Goal: Communication & Community: Answer question/provide support

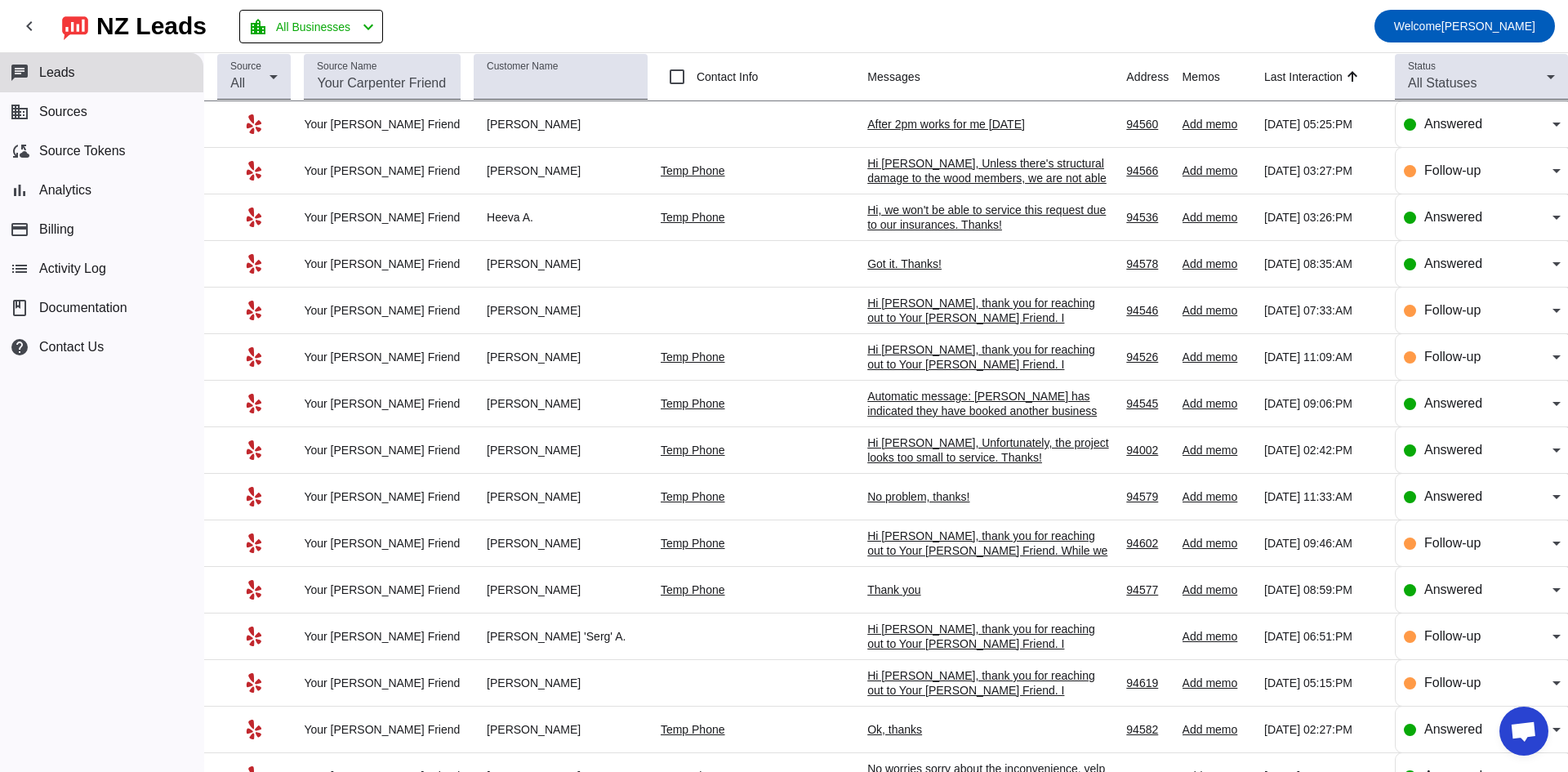
click at [879, 121] on div "After 2pm works for me [DATE]" at bounding box center [989, 124] width 245 height 14
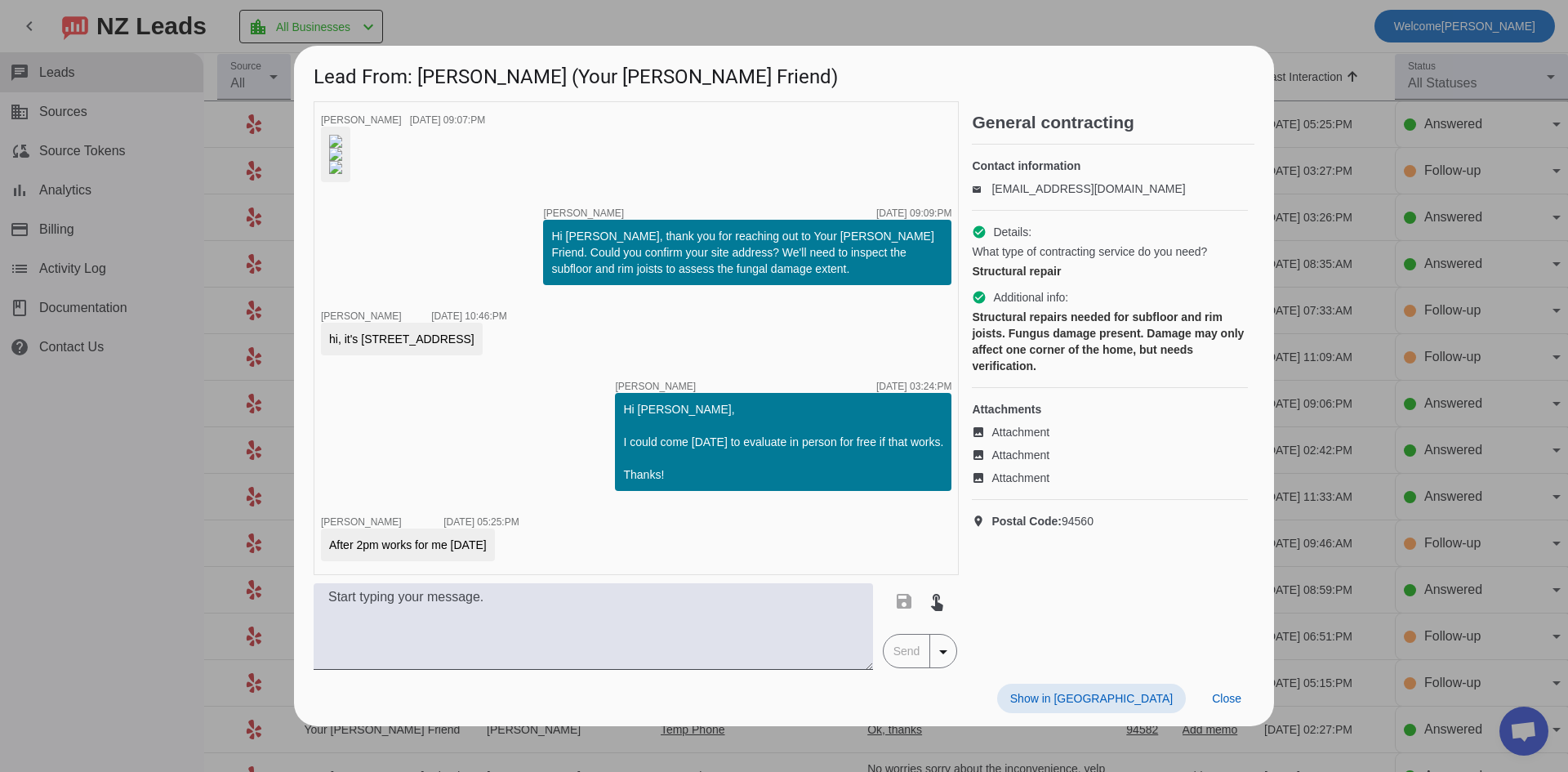
scroll to position [168, 0]
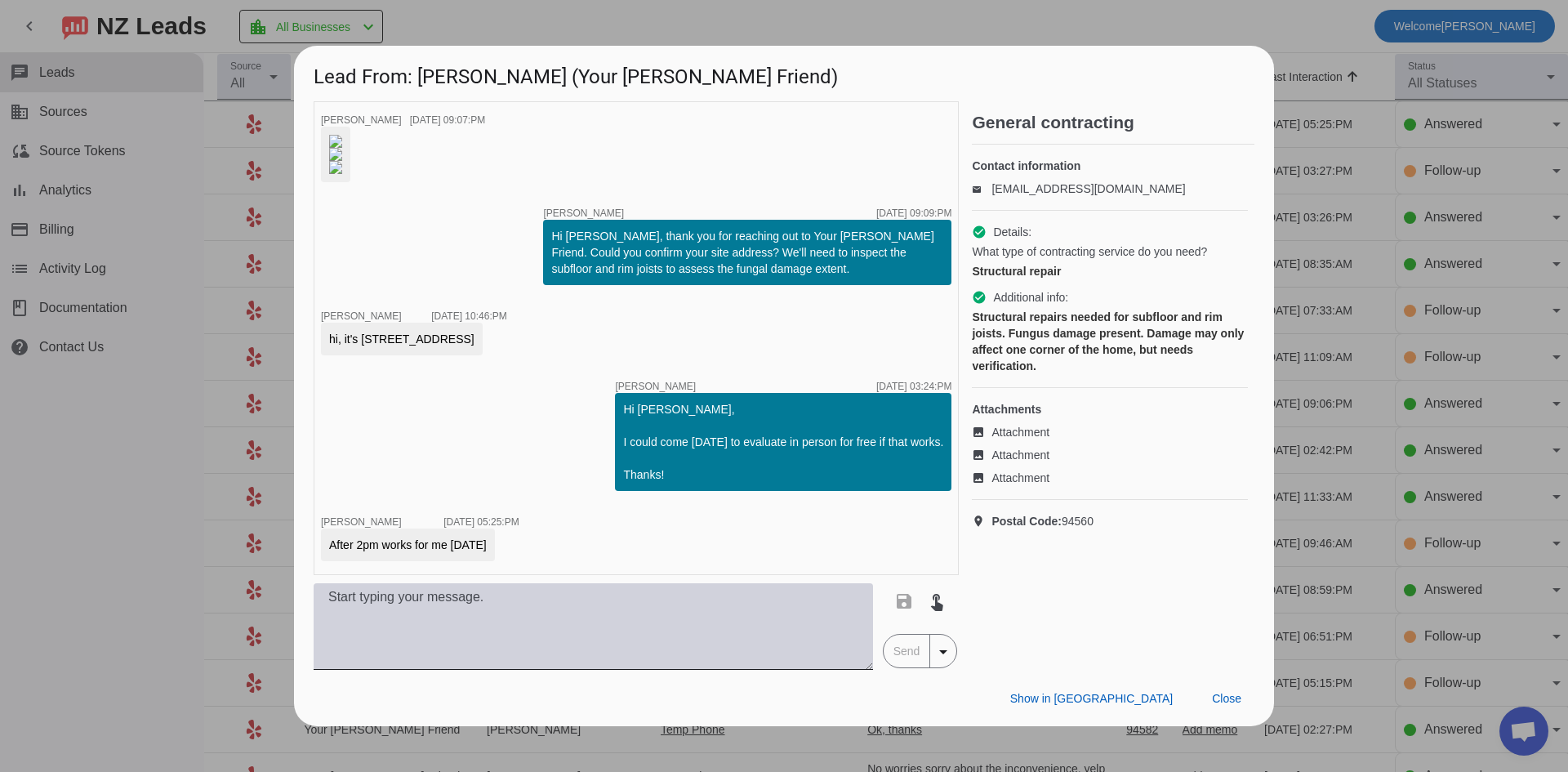
click at [509, 648] on textarea at bounding box center [593, 626] width 560 height 87
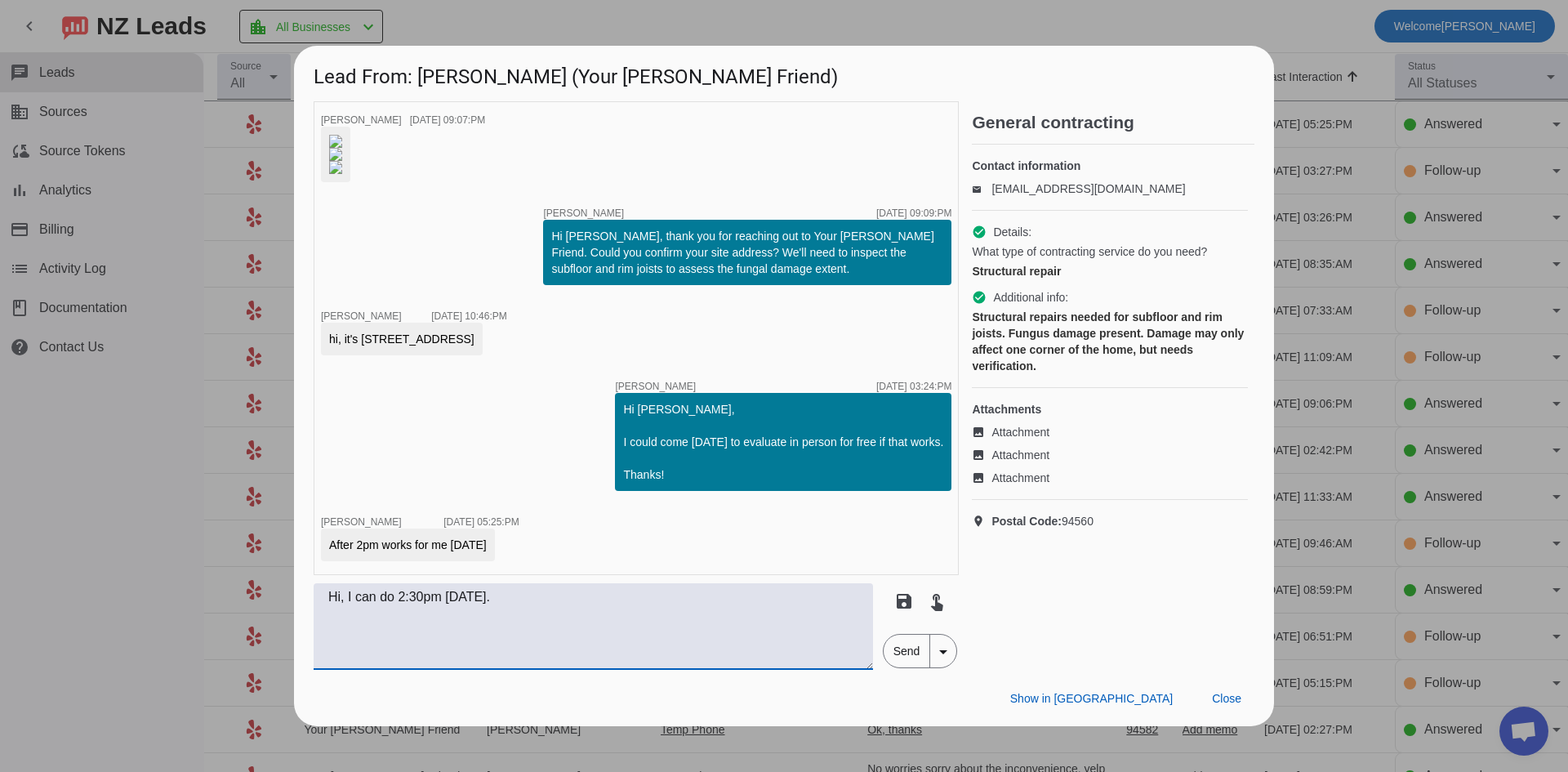
type textarea "Hi, I can do 2:30pm [DATE]."
click at [903, 667] on span "Send" at bounding box center [906, 651] width 47 height 32
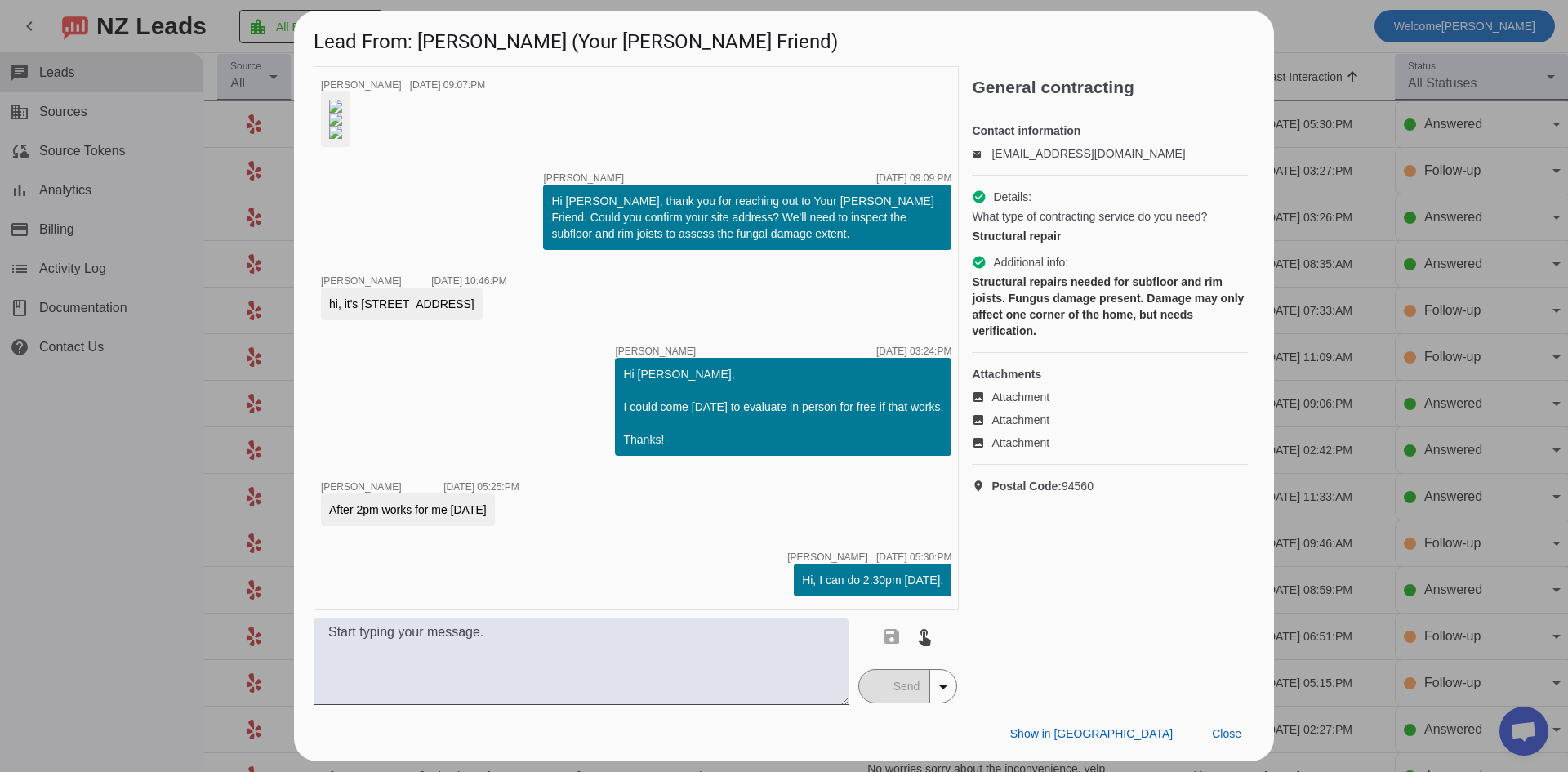
scroll to position [238, 0]
drag, startPoint x: 361, startPoint y: 313, endPoint x: 550, endPoint y: 322, distance: 189.2
click at [483, 320] on div "hi, it's [STREET_ADDRESS]" at bounding box center [402, 304] width 162 height 32
copy div "[STREET_ADDRESS]"
click at [475, 308] on div "hi, it's [STREET_ADDRESS]" at bounding box center [402, 304] width 146 height 16
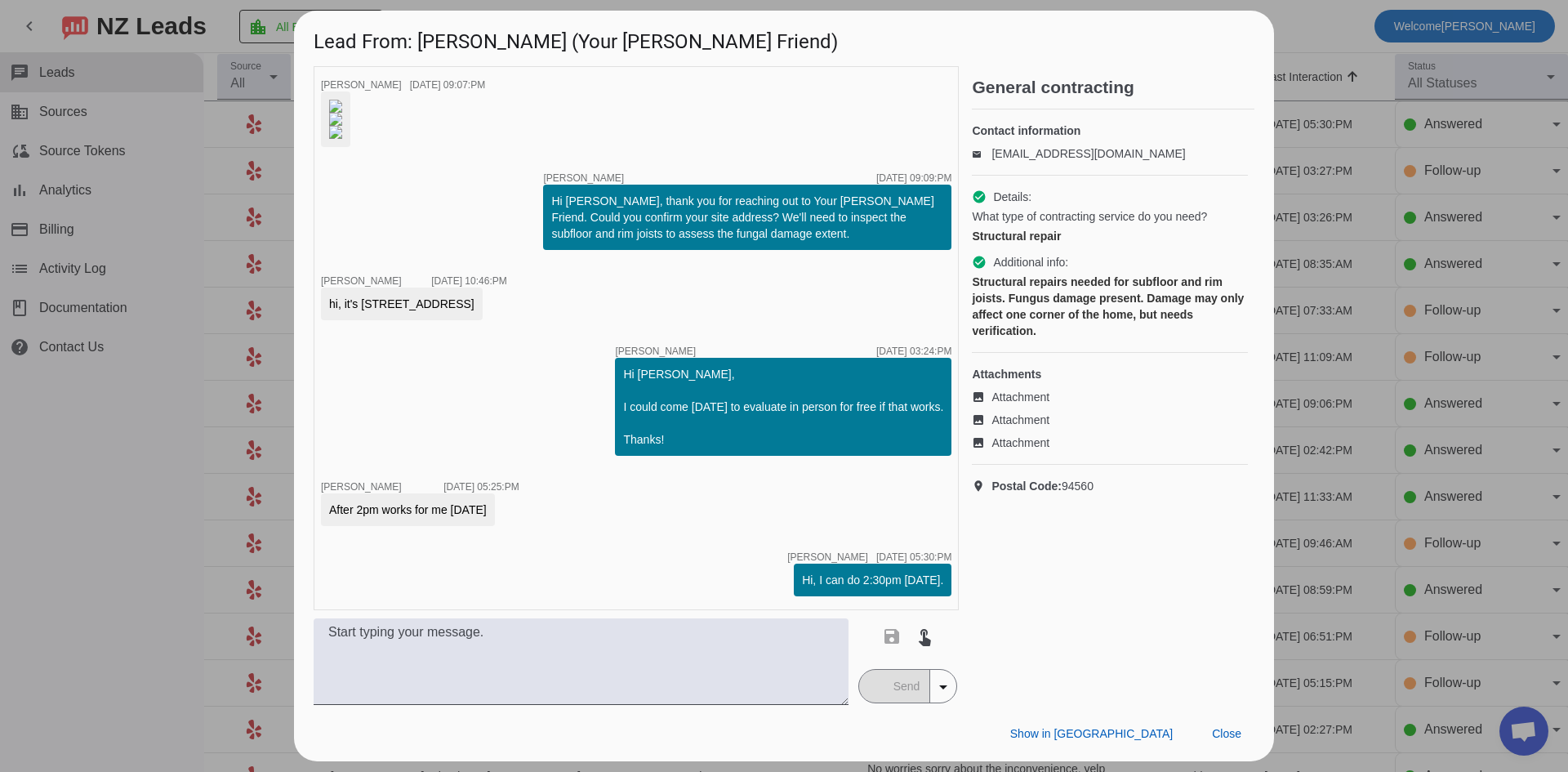
click at [546, 369] on div "timer close [PERSON_NAME] [DATE] 09:07:PM timer close [PERSON_NAME] [DATE] 09:0…" at bounding box center [636, 337] width 645 height 544
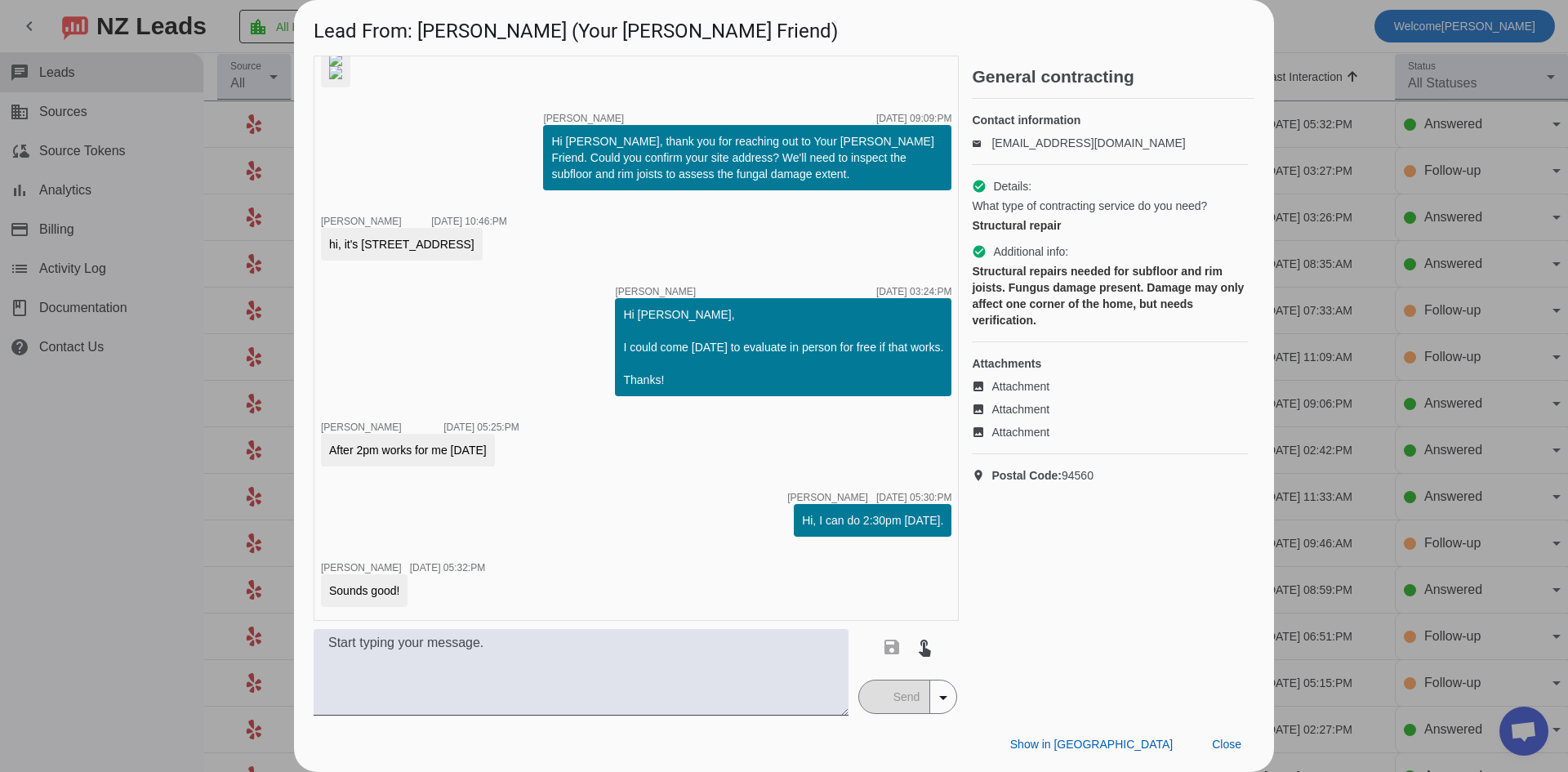
scroll to position [307, 0]
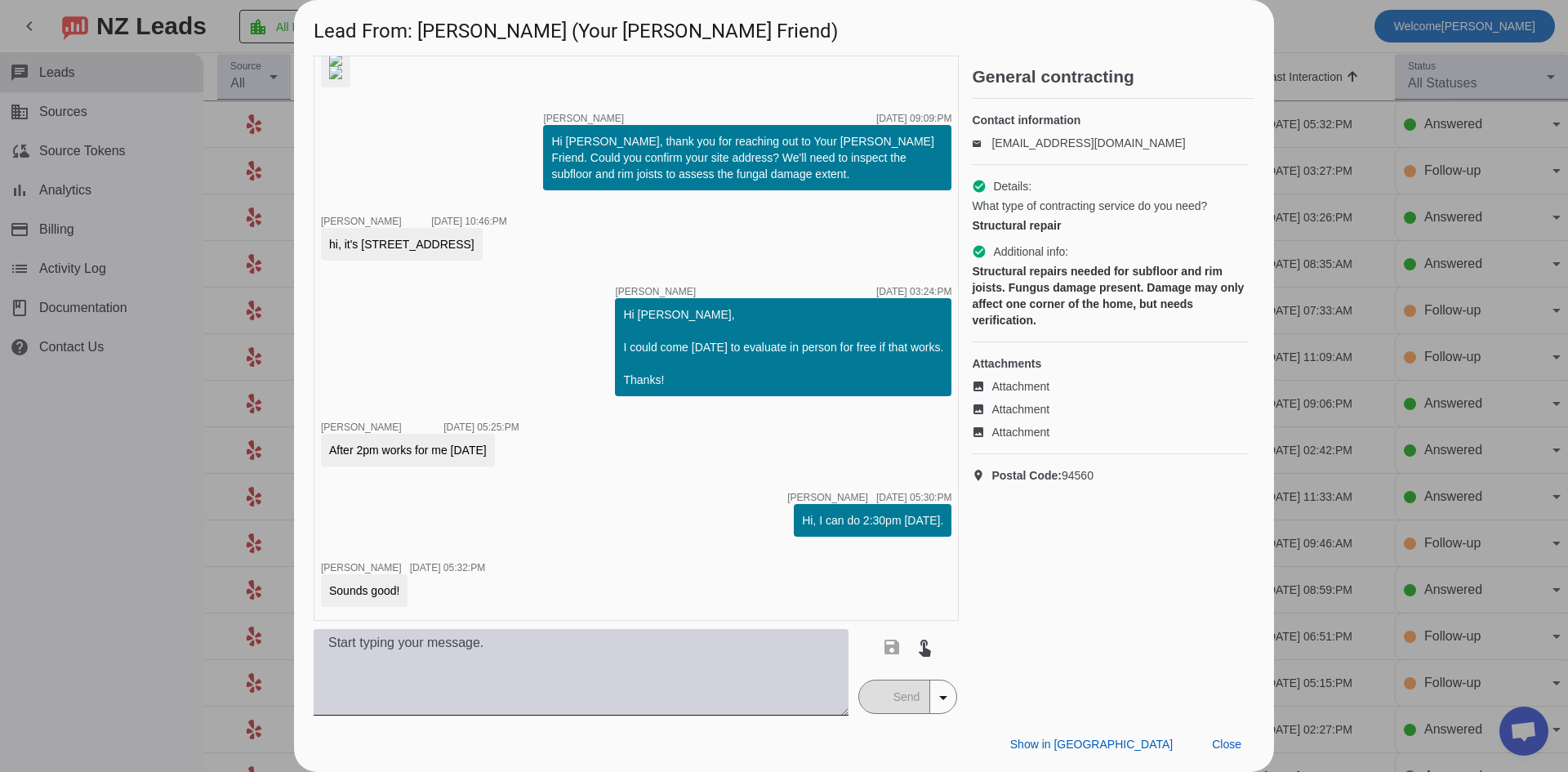
click at [567, 678] on textarea at bounding box center [581, 672] width 535 height 87
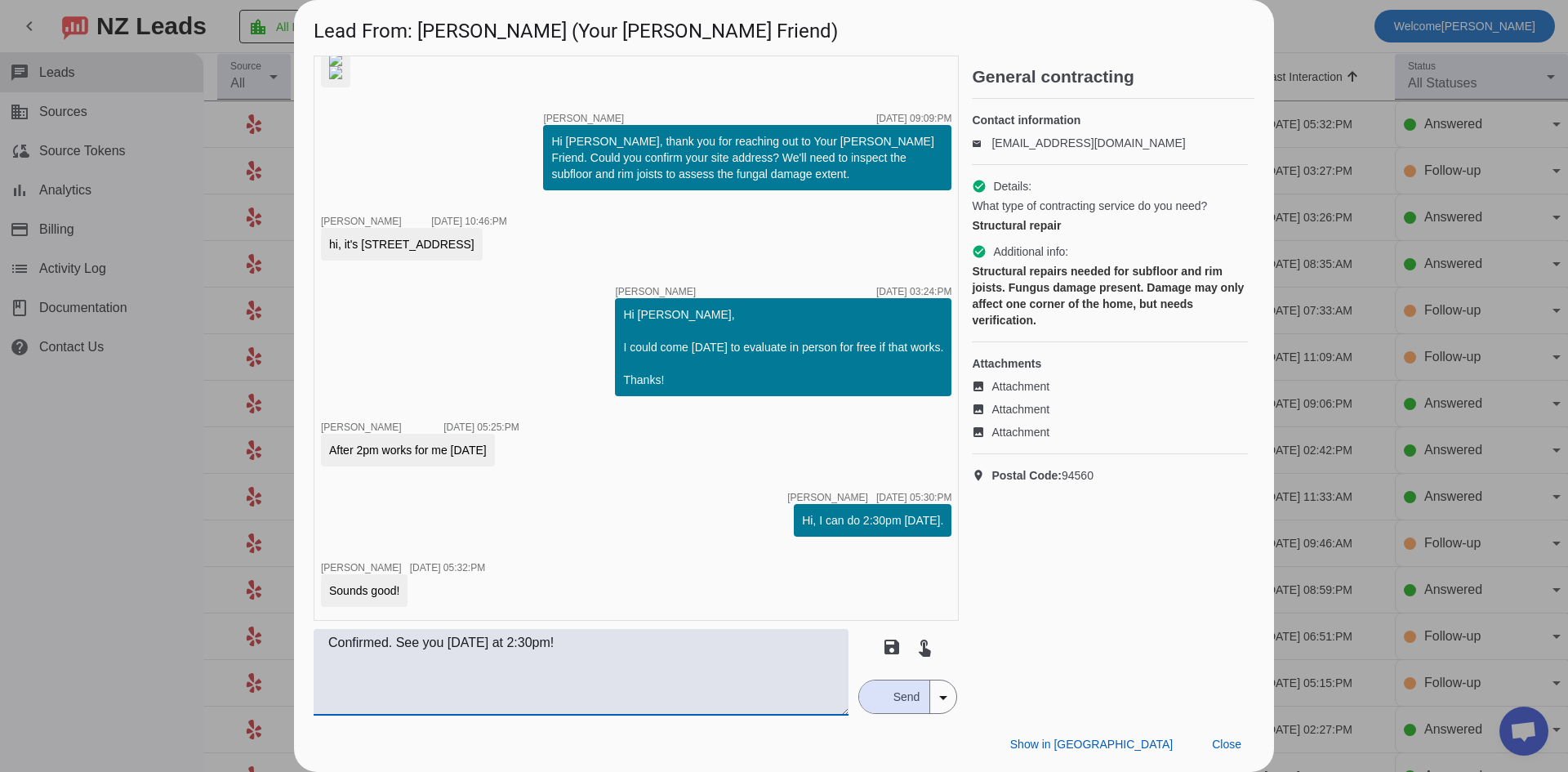
type textarea "Confirmed. See you [DATE] at 2:30pm!"
click at [876, 709] on button "Send" at bounding box center [895, 697] width 71 height 32
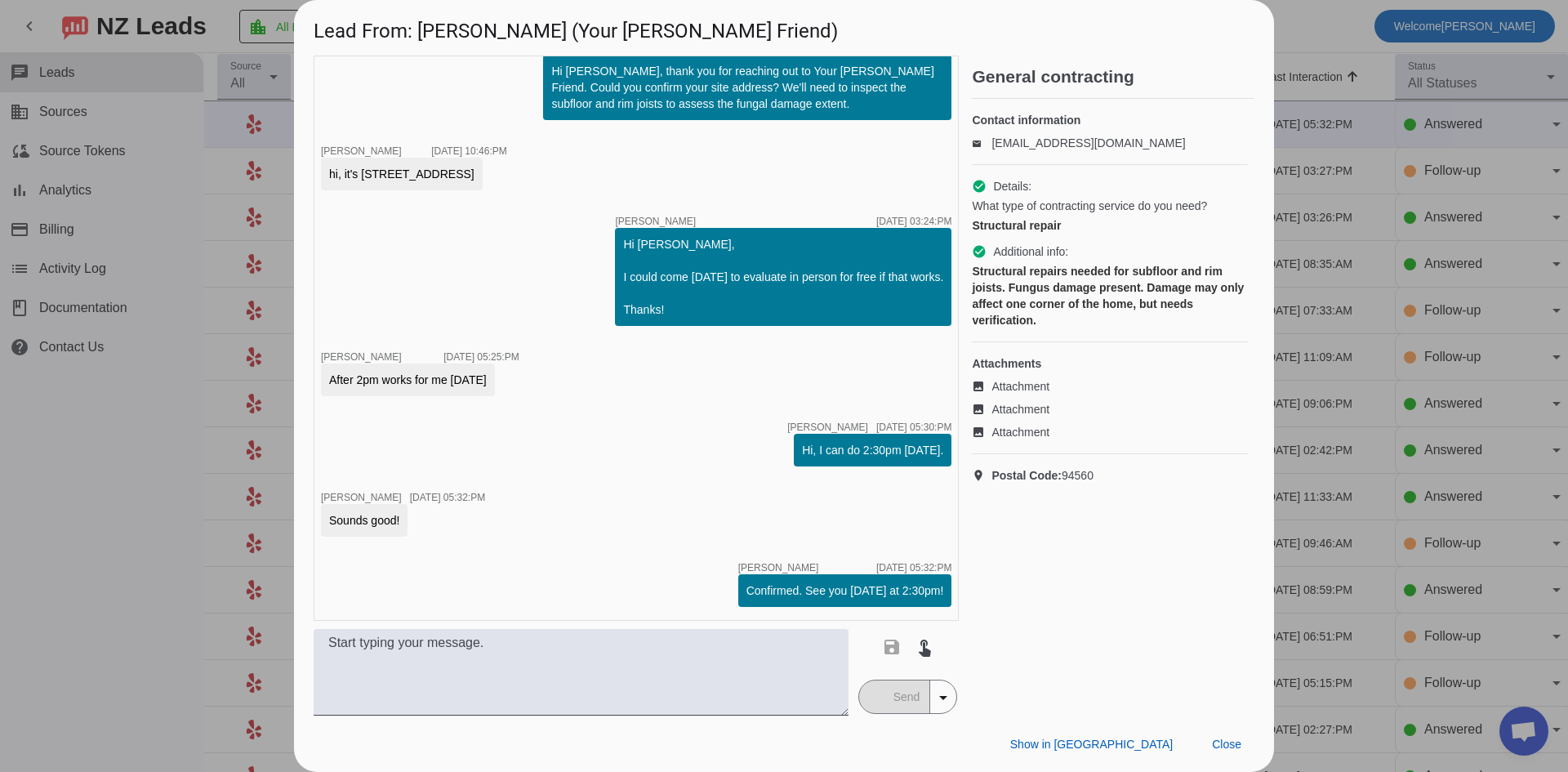
scroll to position [378, 0]
click at [145, 614] on div at bounding box center [784, 386] width 1568 height 772
